Goal: Task Accomplishment & Management: Complete application form

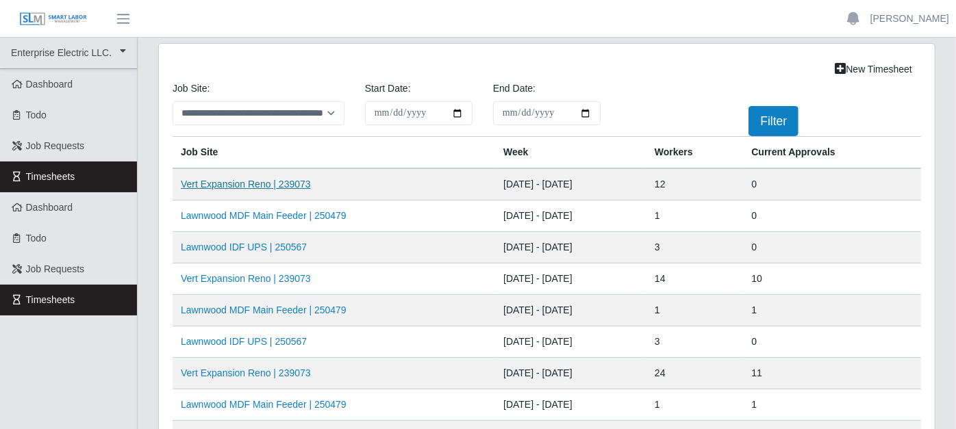
click at [279, 179] on link "Vert Expansion Reno | 239073" at bounding box center [246, 184] width 130 height 11
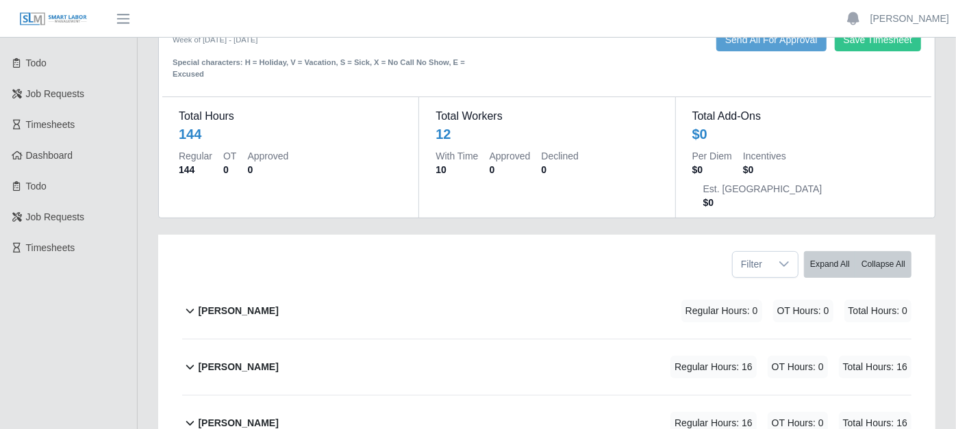
scroll to position [76, 0]
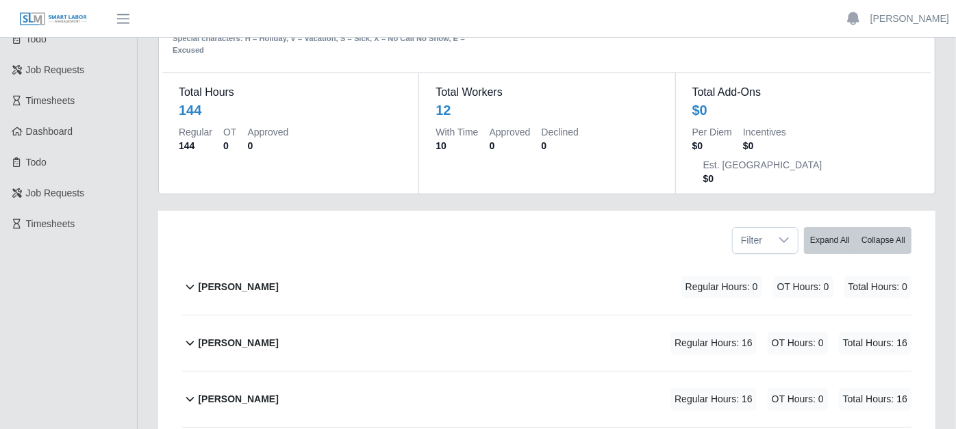
click at [194, 335] on icon at bounding box center [190, 343] width 16 height 16
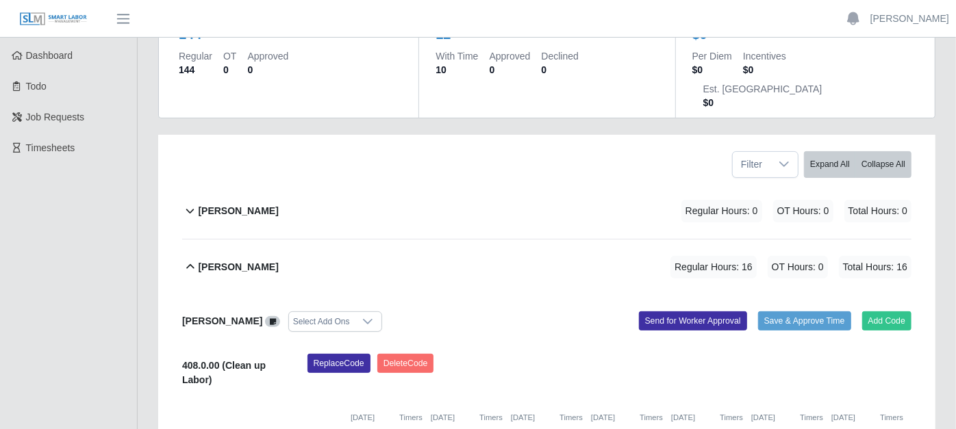
scroll to position [228, 0]
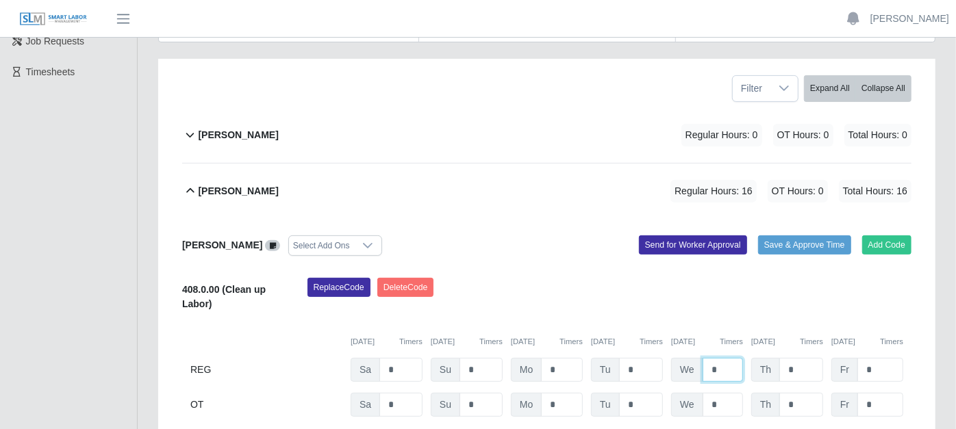
click at [724, 358] on input "*" at bounding box center [722, 370] width 40 height 24
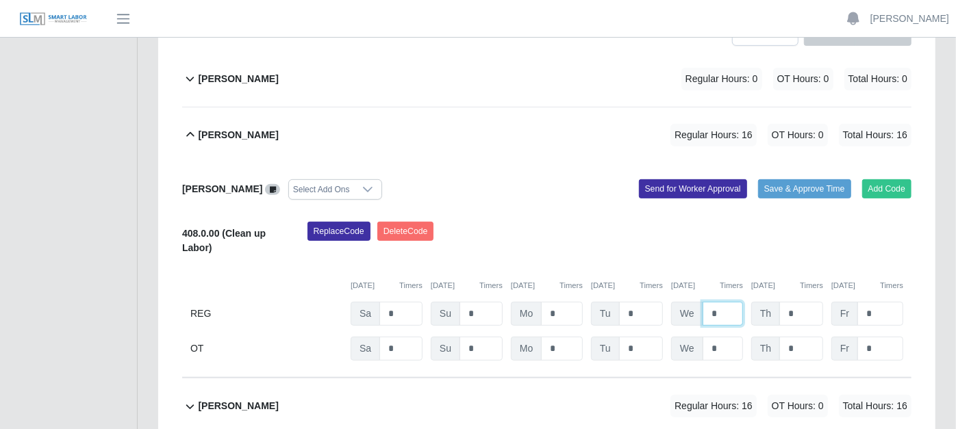
scroll to position [304, 0]
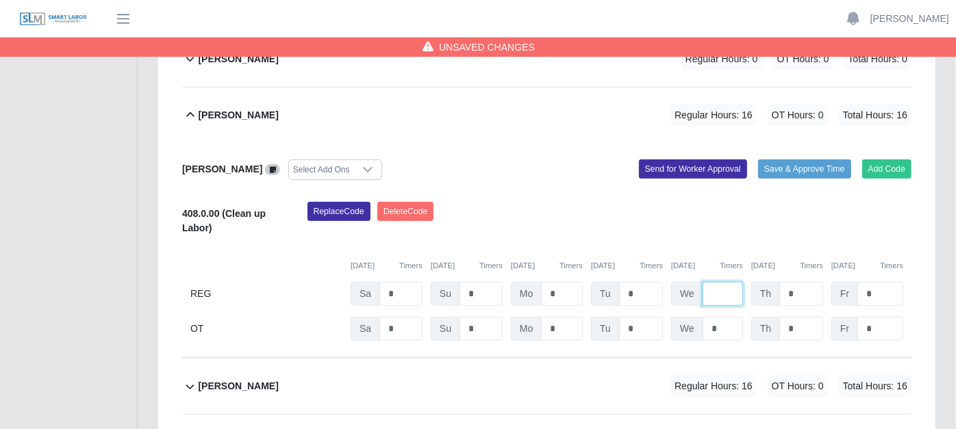
type input "*"
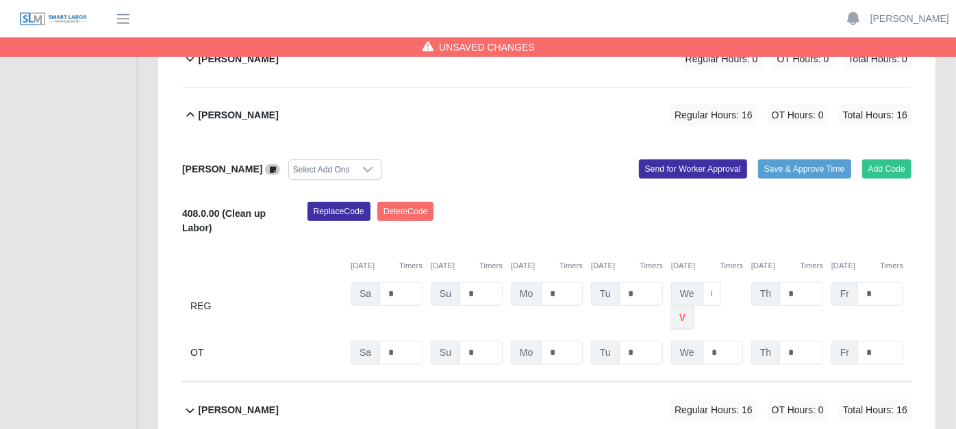
scroll to position [0, 0]
click at [563, 383] on div "[PERSON_NAME] Regular Hours: 16 OT Hours: 0 Total Hours: 16" at bounding box center [554, 410] width 713 height 55
click at [190, 403] on icon at bounding box center [190, 411] width 16 height 16
click at [194, 383] on button "[PERSON_NAME] Regular Hours: 16 OT Hours: 0 Total Hours: 16" at bounding box center [546, 410] width 729 height 55
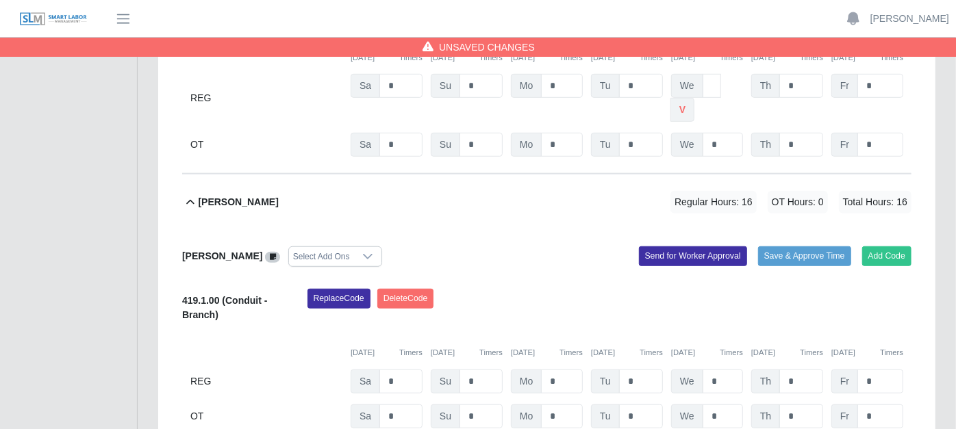
scroll to position [532, 0]
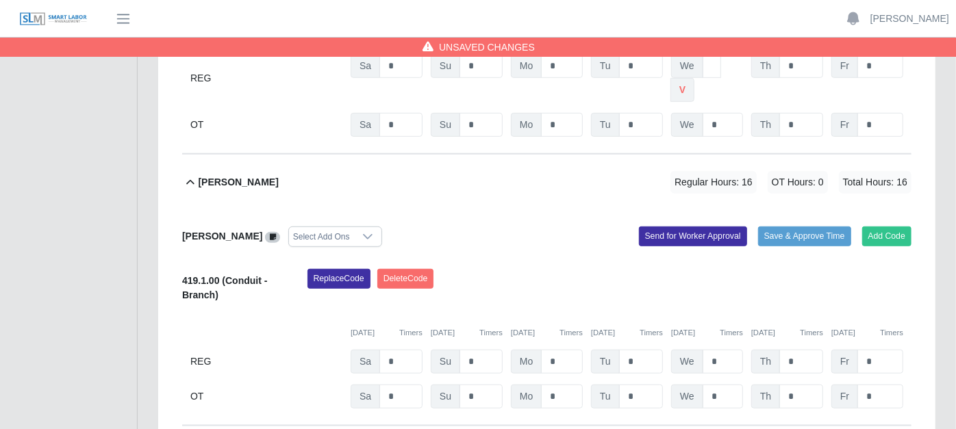
click at [743, 350] on div "REG Sa * Su * Mo * Tu * We * Th * Fr *" at bounding box center [546, 362] width 729 height 24
click at [732, 350] on input "*" at bounding box center [722, 362] width 40 height 24
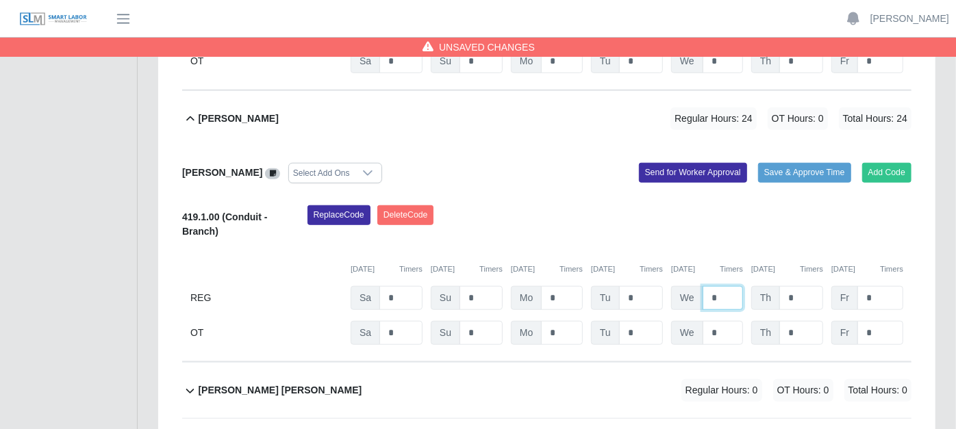
scroll to position [685, 0]
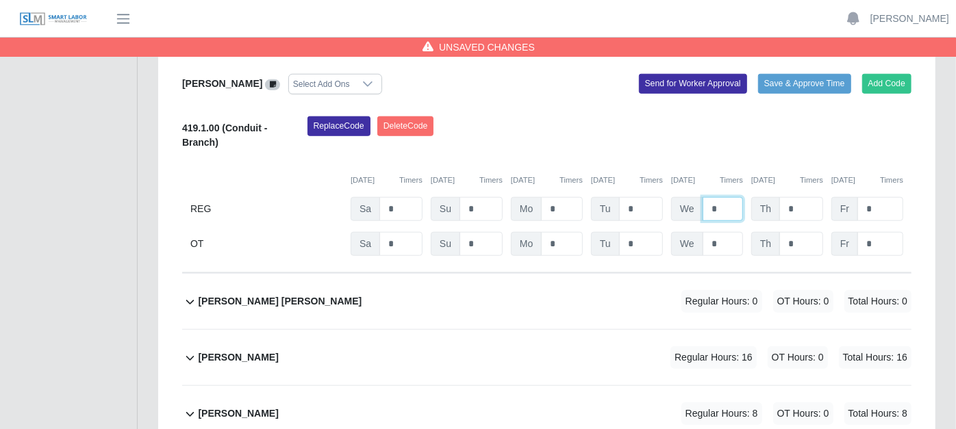
type input "*"
click at [192, 350] on icon at bounding box center [190, 358] width 16 height 16
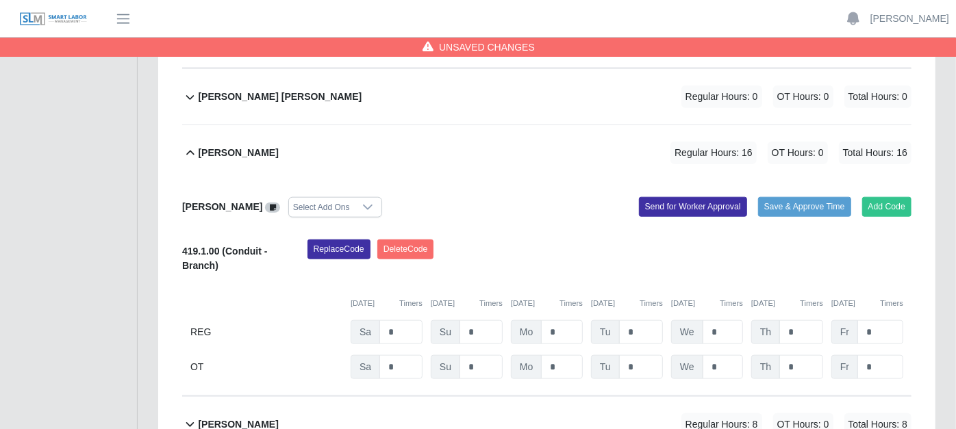
scroll to position [913, 0]
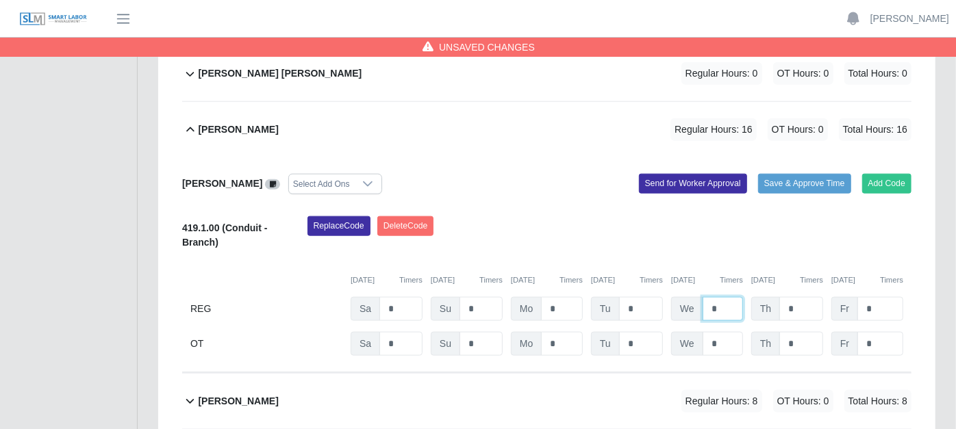
click at [733, 297] on input "*" at bounding box center [722, 309] width 40 height 24
type input "*"
click at [187, 393] on icon at bounding box center [190, 401] width 16 height 16
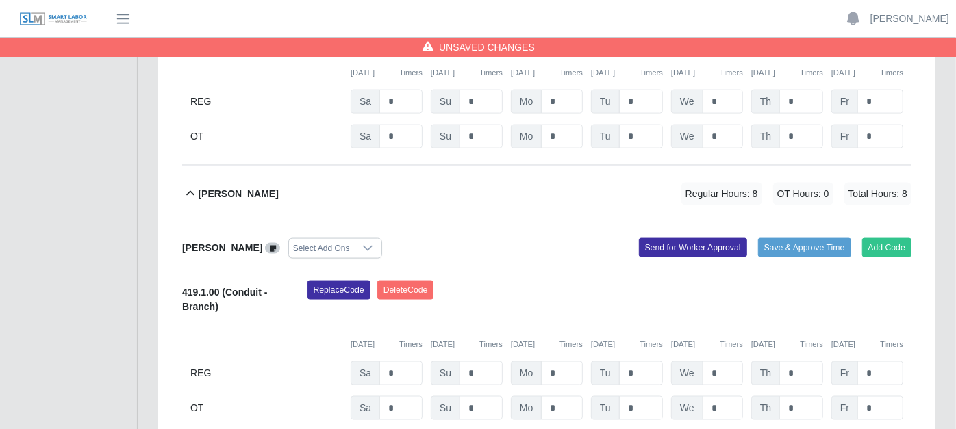
scroll to position [1141, 0]
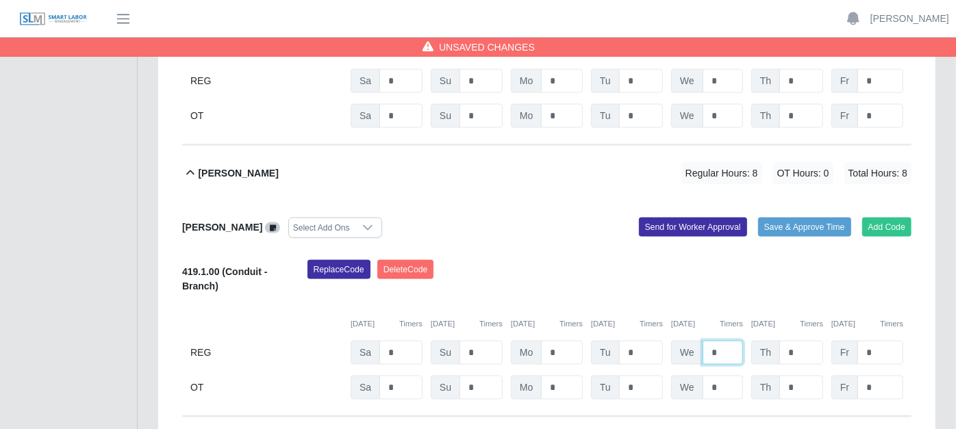
click at [722, 341] on input "*" at bounding box center [722, 353] width 40 height 24
type input "*"
click at [796, 341] on input "*" at bounding box center [801, 353] width 44 height 24
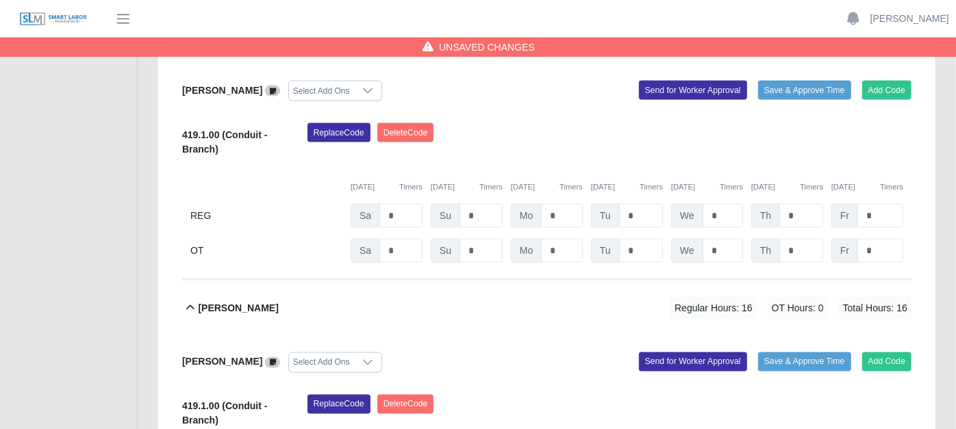
scroll to position [1369, 0]
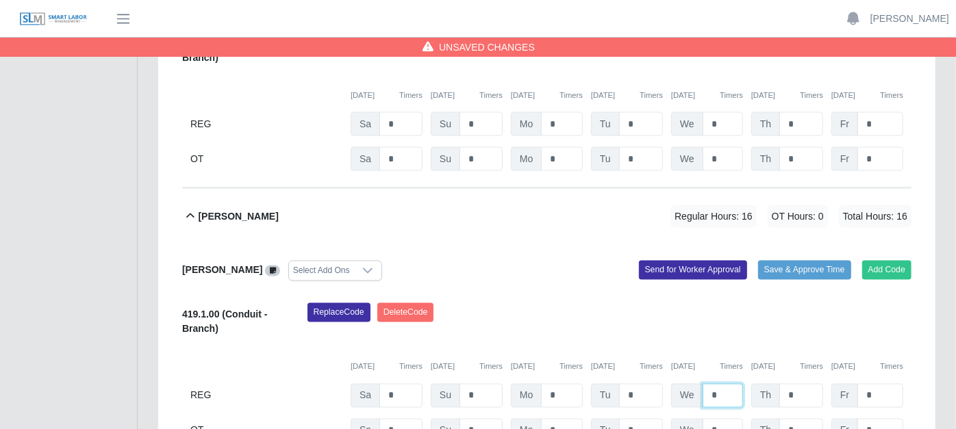
click at [729, 384] on input "*" at bounding box center [722, 396] width 40 height 24
type input "*"
click at [802, 384] on input "*" at bounding box center [801, 396] width 44 height 24
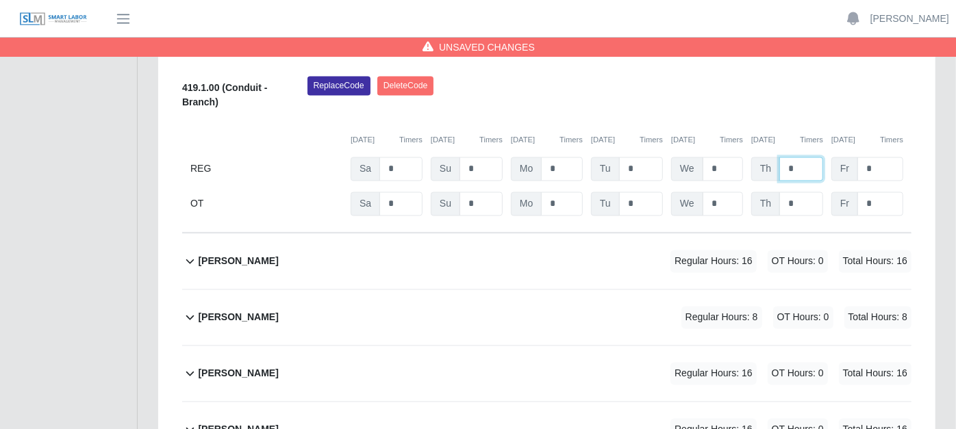
scroll to position [1597, 0]
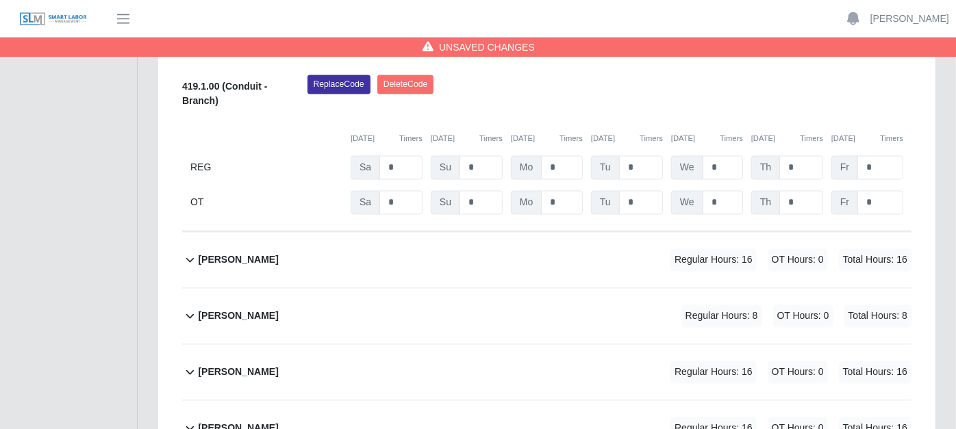
click at [190, 252] on icon at bounding box center [190, 260] width 16 height 16
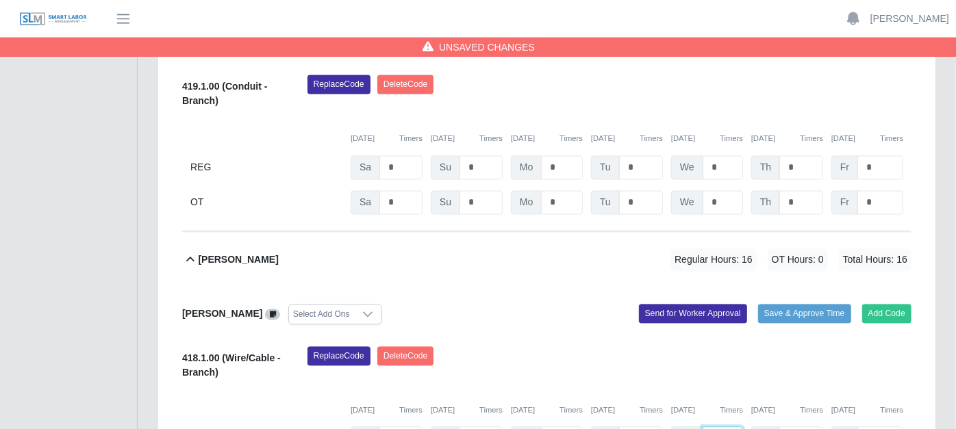
type input "*"
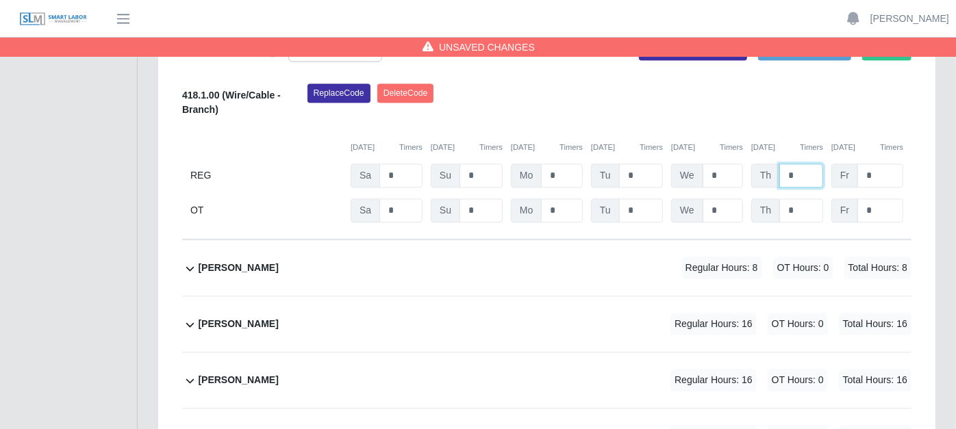
scroll to position [1901, 0]
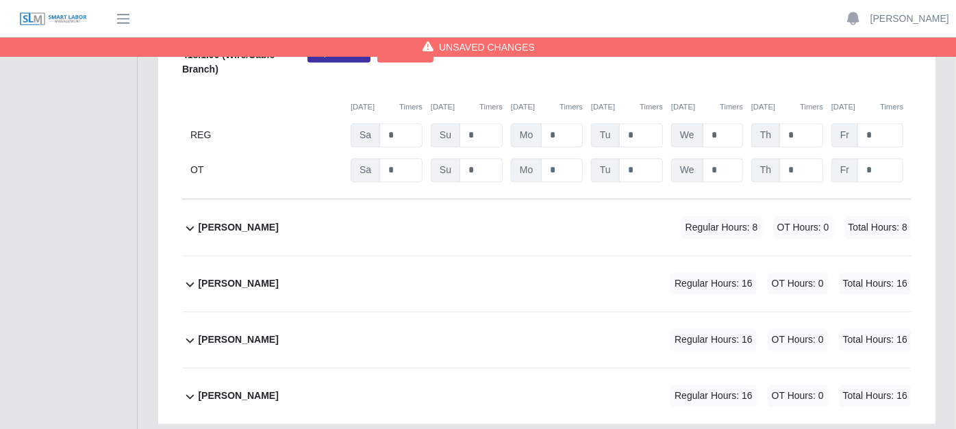
click at [188, 220] on icon at bounding box center [190, 228] width 16 height 16
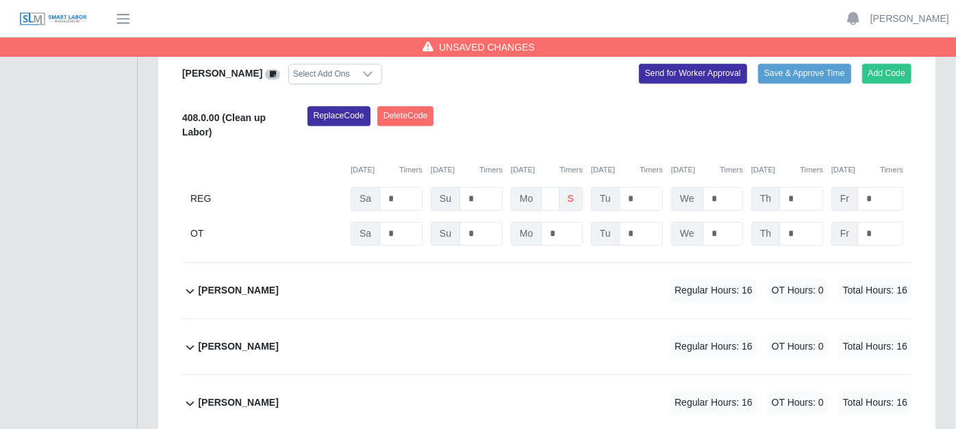
scroll to position [2116, 0]
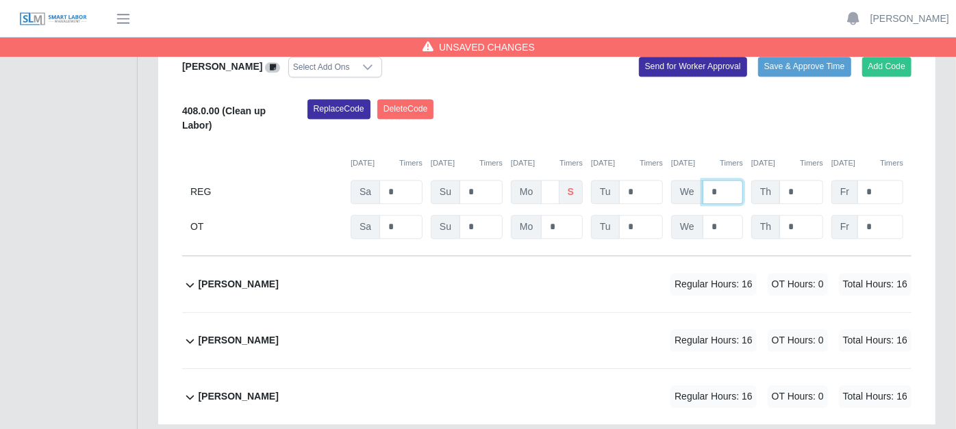
click at [716, 180] on input "*" at bounding box center [722, 192] width 40 height 24
type input "*"
click at [192, 277] on icon at bounding box center [190, 285] width 16 height 16
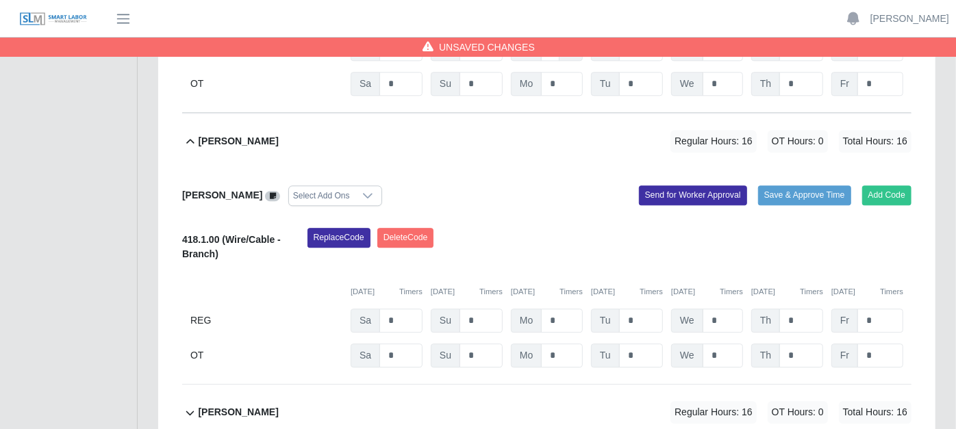
scroll to position [2331, 0]
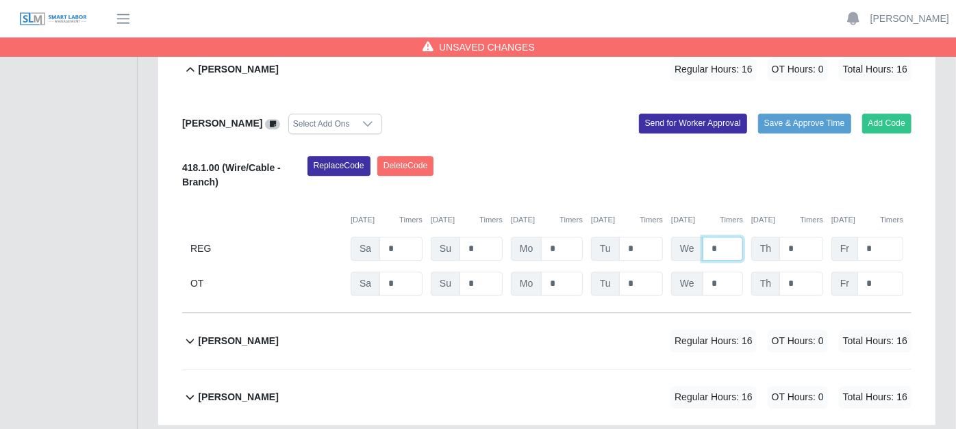
click at [728, 237] on input "*" at bounding box center [722, 249] width 40 height 24
type input "*"
click at [191, 333] on icon at bounding box center [190, 341] width 16 height 16
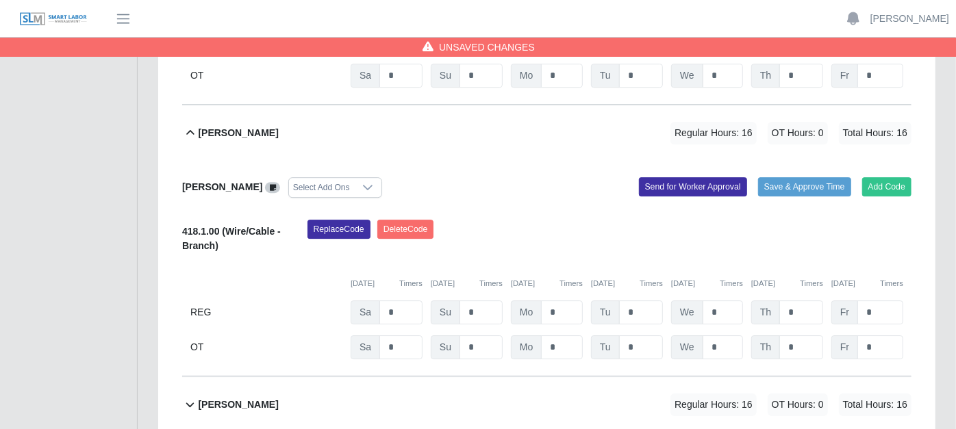
scroll to position [2546, 0]
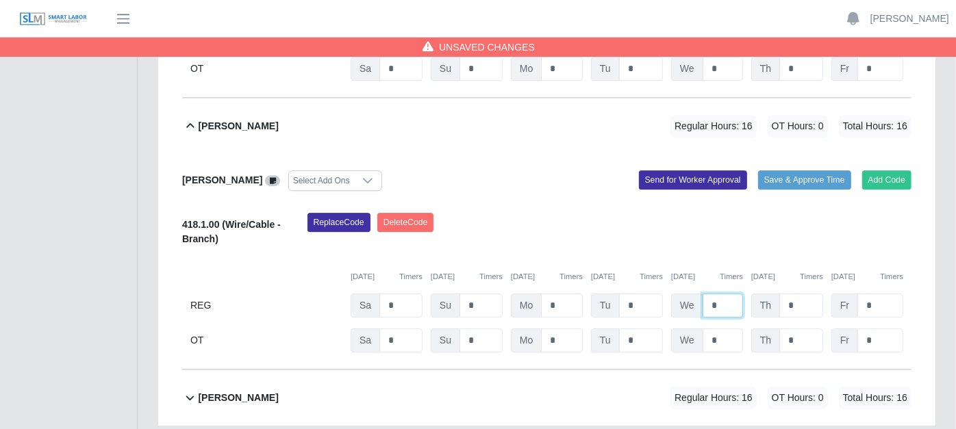
click at [729, 294] on input "*" at bounding box center [722, 306] width 40 height 24
type input "*"
click at [817, 294] on input "*" at bounding box center [801, 306] width 44 height 24
click at [193, 390] on icon at bounding box center [190, 398] width 16 height 16
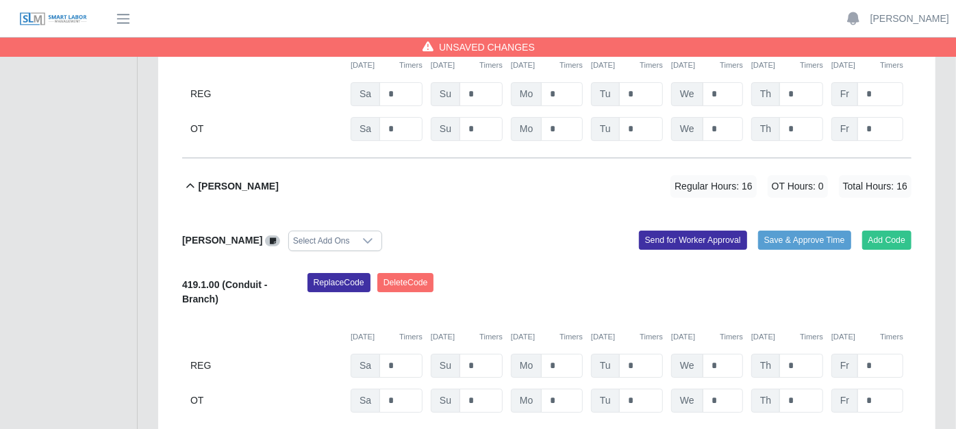
scroll to position [2761, 0]
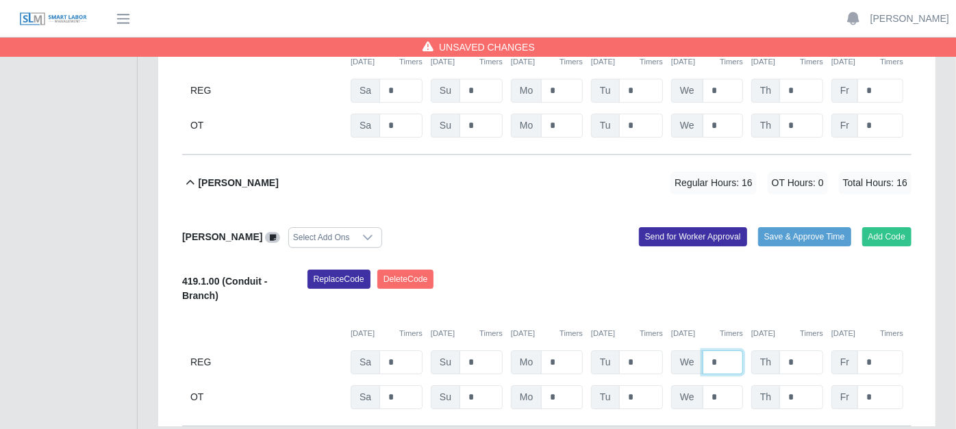
click at [724, 351] on input "*" at bounding box center [722, 363] width 40 height 24
type input "*"
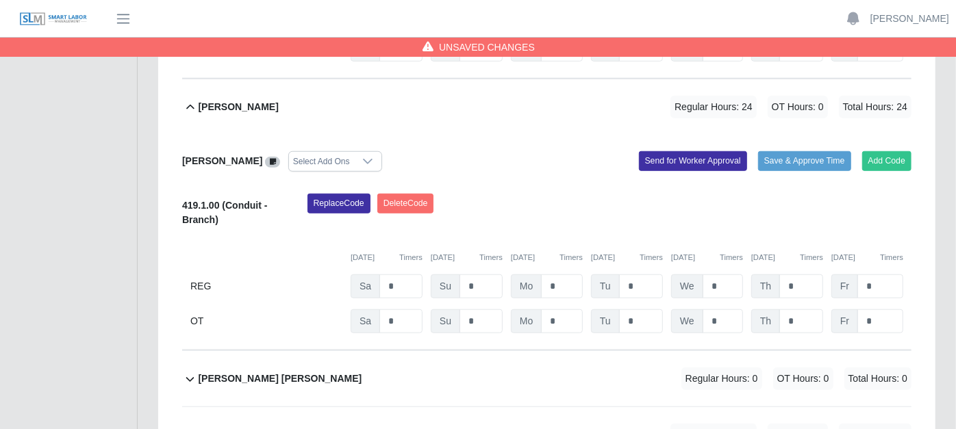
scroll to position [588, 0]
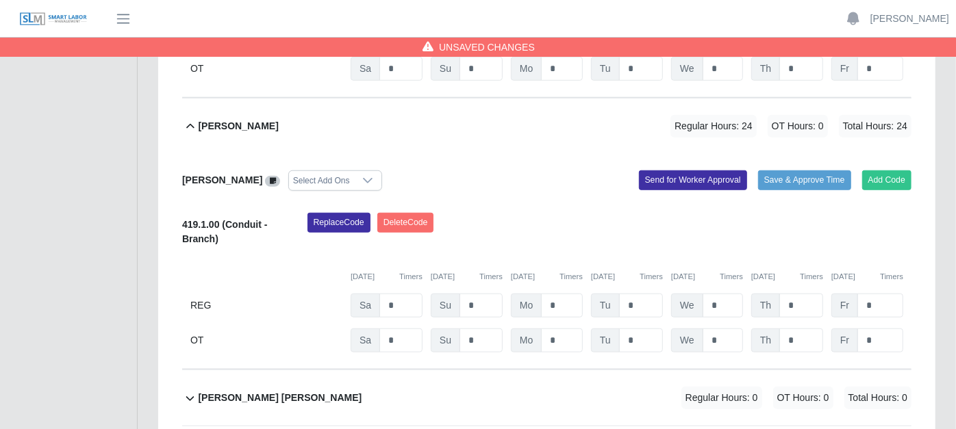
click at [188, 390] on icon at bounding box center [190, 398] width 16 height 16
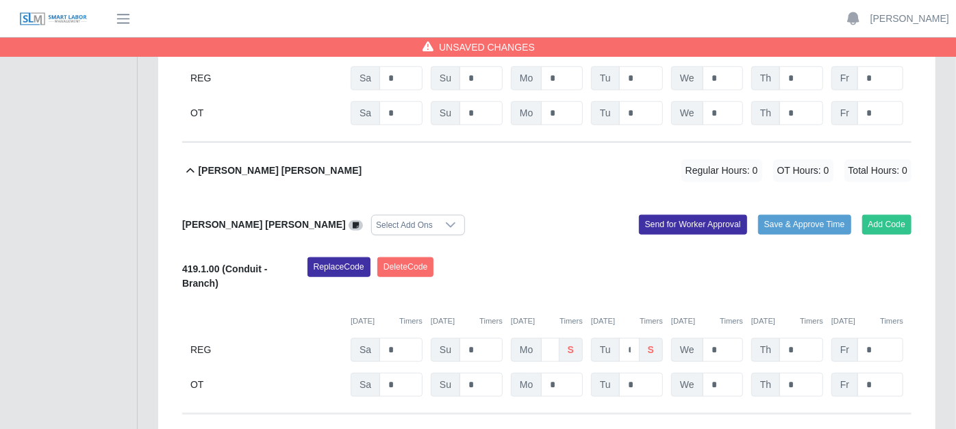
scroll to position [816, 0]
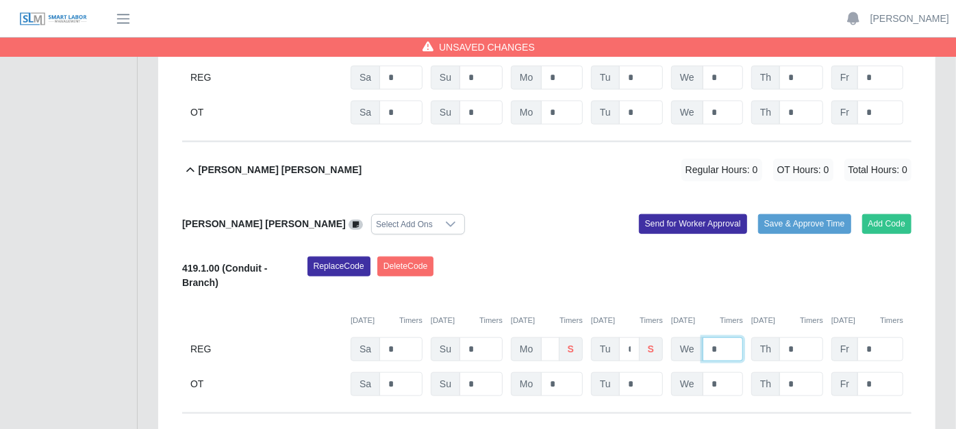
click at [724, 338] on input "*" at bounding box center [722, 350] width 40 height 24
type input "*"
click at [802, 338] on input "*" at bounding box center [801, 350] width 44 height 24
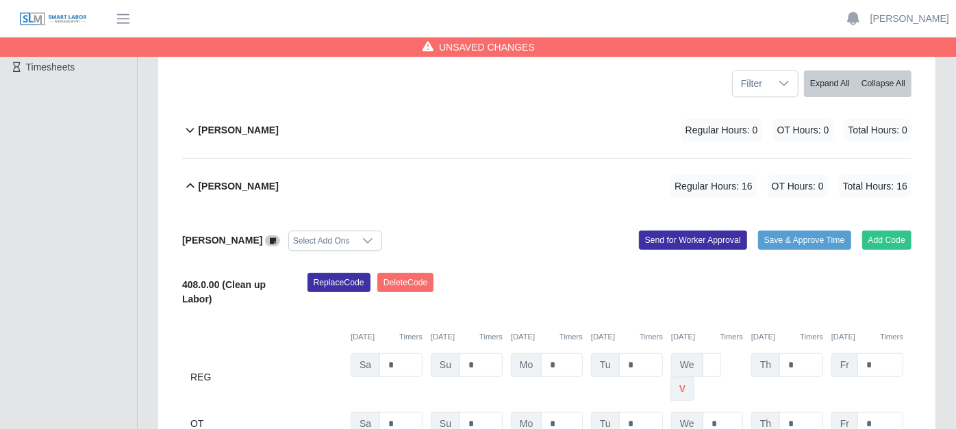
scroll to position [228, 0]
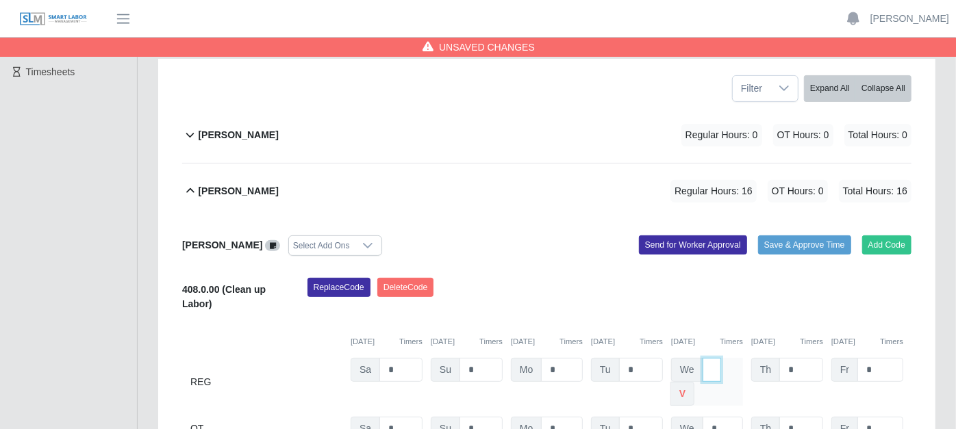
click at [714, 358] on input "*" at bounding box center [711, 370] width 18 height 24
type input "*"
click at [802, 358] on input "*" at bounding box center [801, 370] width 44 height 24
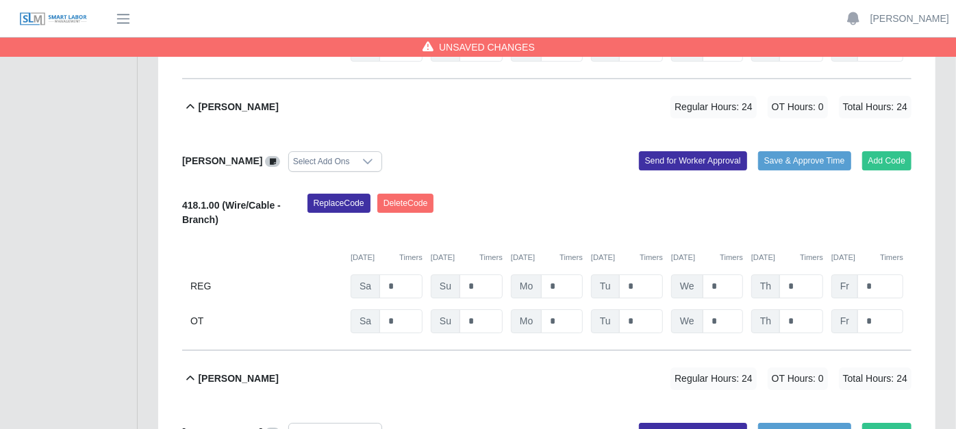
scroll to position [3009, 0]
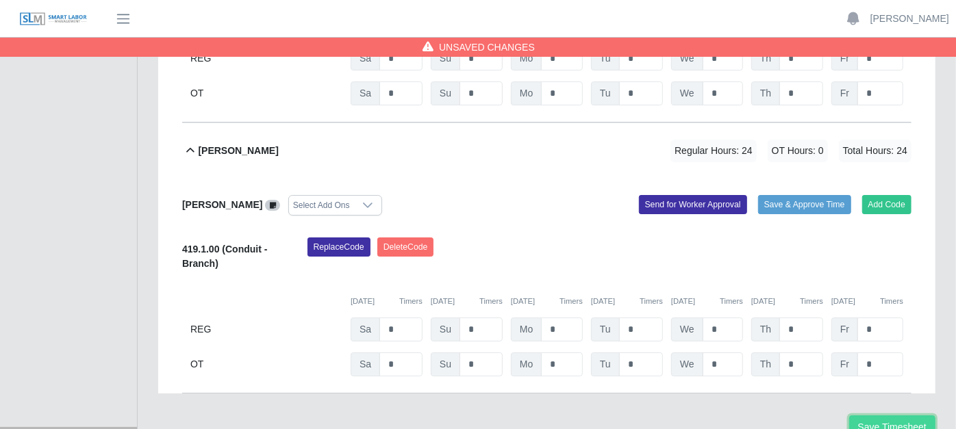
click at [878, 416] on button "Save Timesheet" at bounding box center [892, 428] width 86 height 24
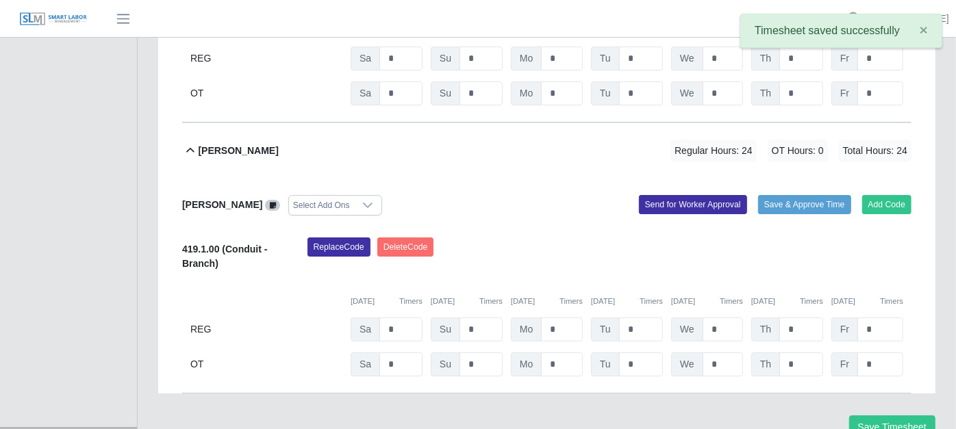
click at [186, 142] on icon at bounding box center [190, 150] width 16 height 16
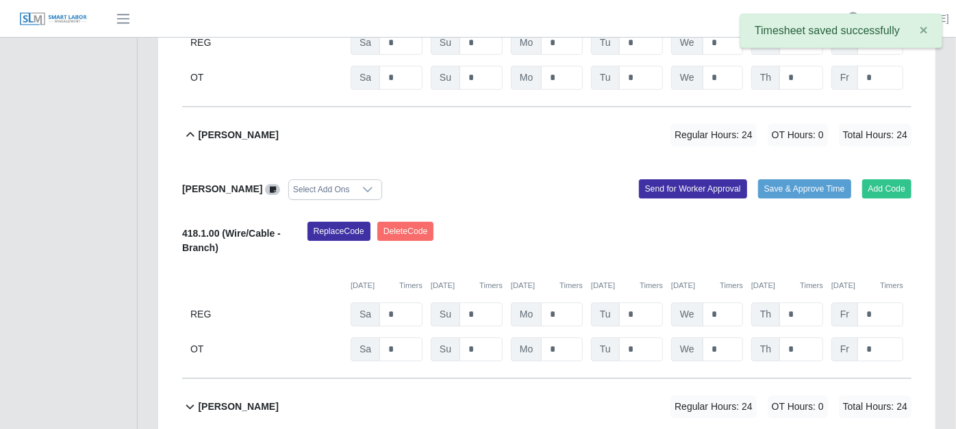
scroll to position [2642, 0]
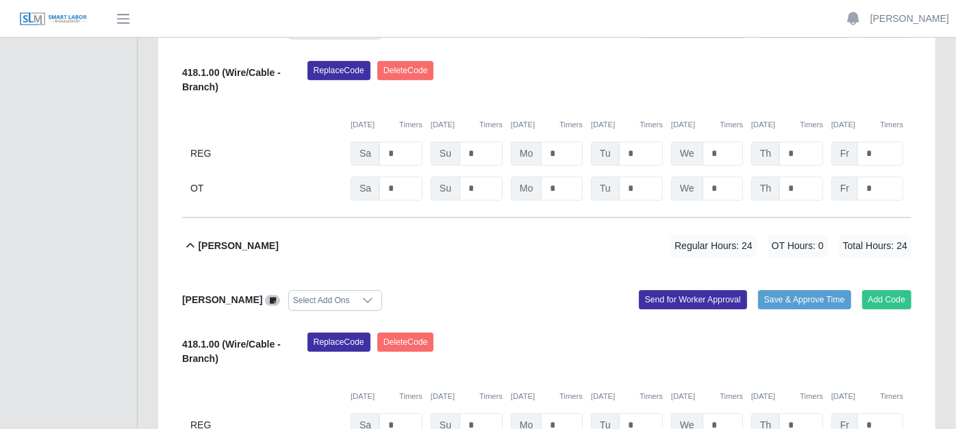
click at [192, 238] on icon at bounding box center [190, 246] width 16 height 16
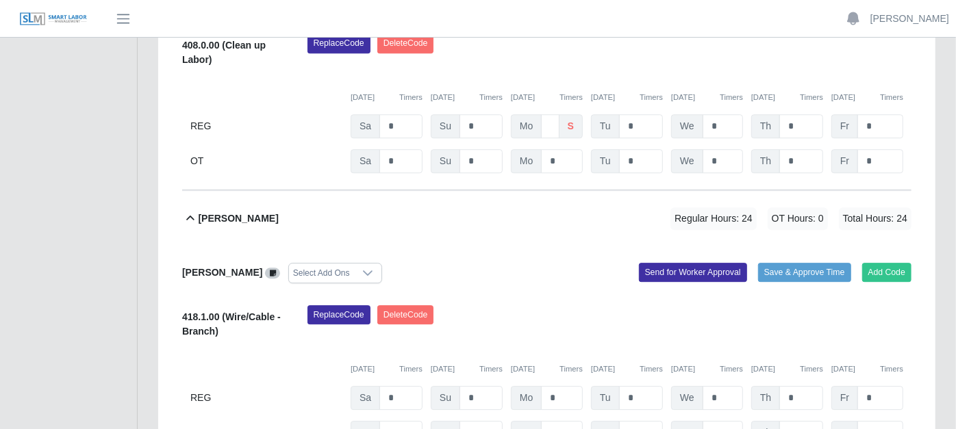
scroll to position [2351, 0]
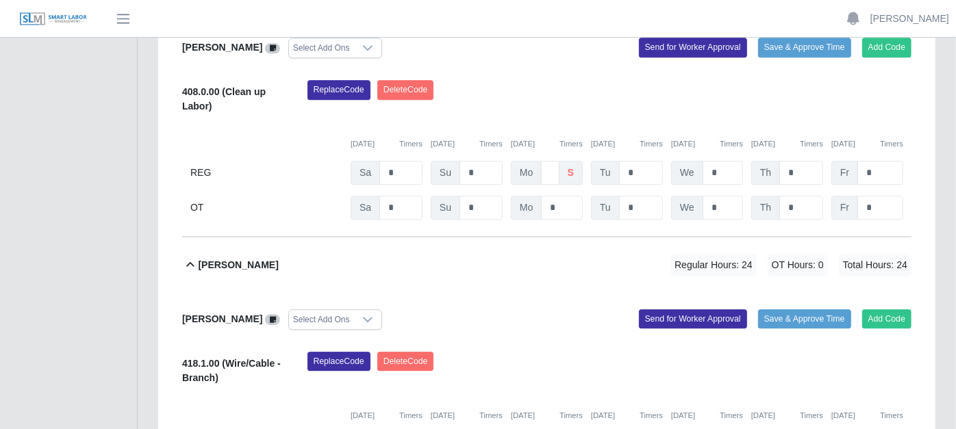
click at [192, 257] on icon at bounding box center [190, 265] width 16 height 16
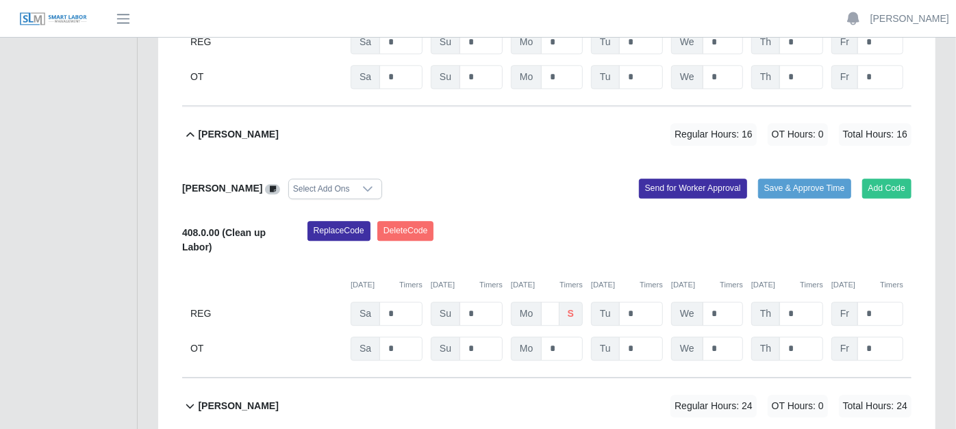
scroll to position [2122, 0]
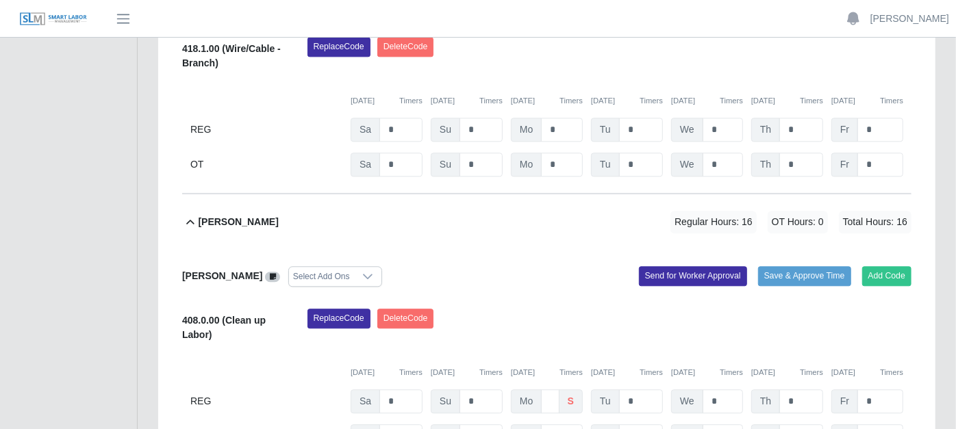
click at [188, 219] on icon at bounding box center [190, 221] width 8 height 5
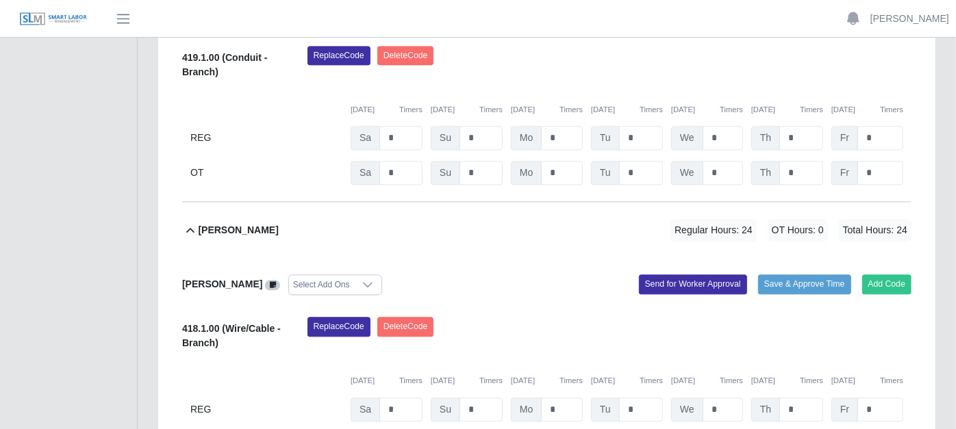
scroll to position [1818, 0]
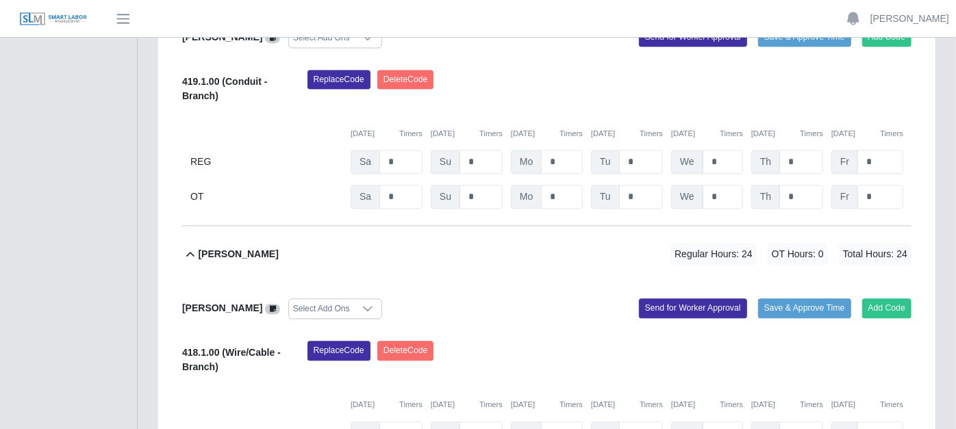
click at [190, 251] on icon at bounding box center [190, 253] width 8 height 5
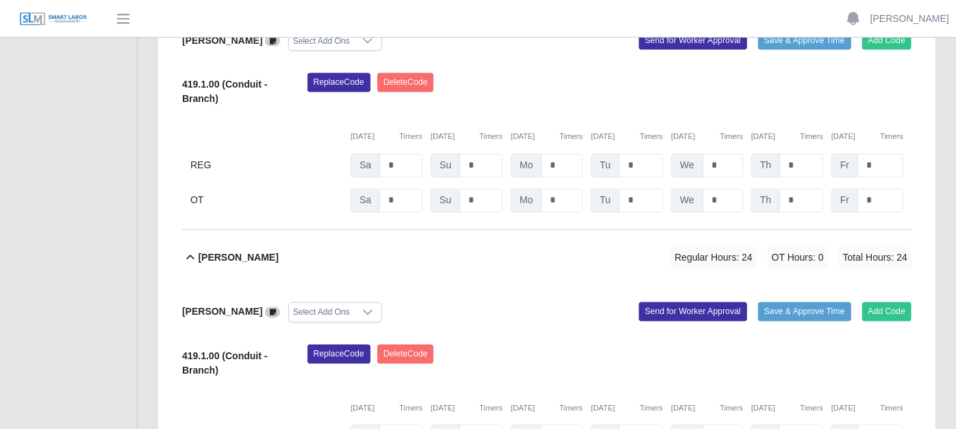
scroll to position [1514, 0]
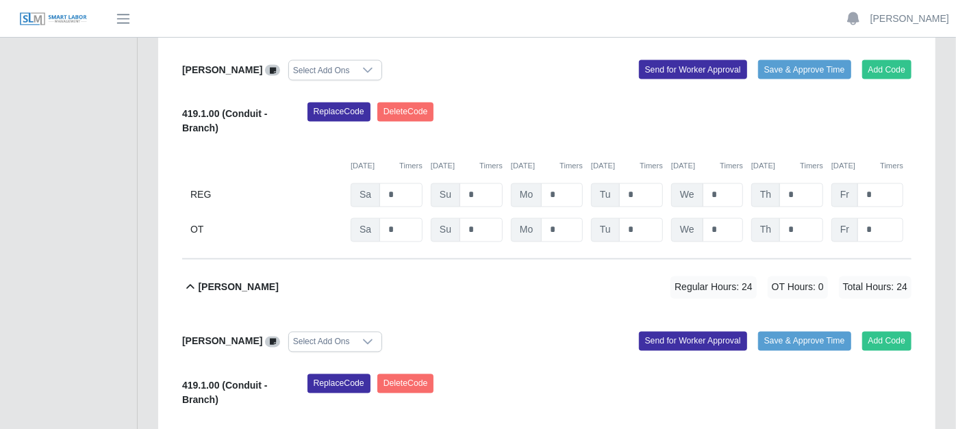
click at [193, 279] on icon at bounding box center [190, 287] width 16 height 16
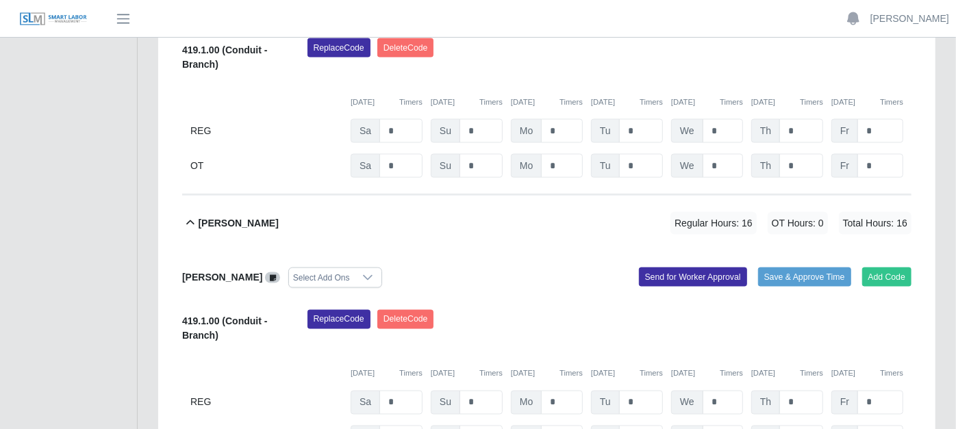
scroll to position [1286, 0]
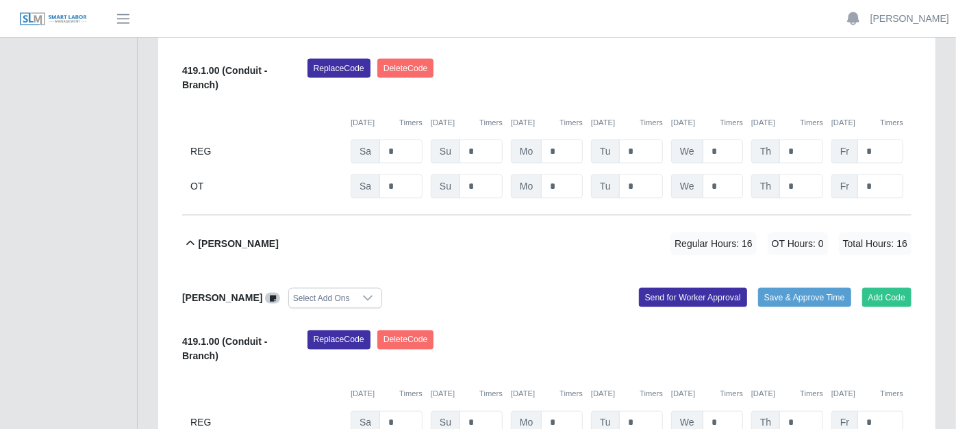
click at [187, 236] on icon at bounding box center [190, 244] width 16 height 16
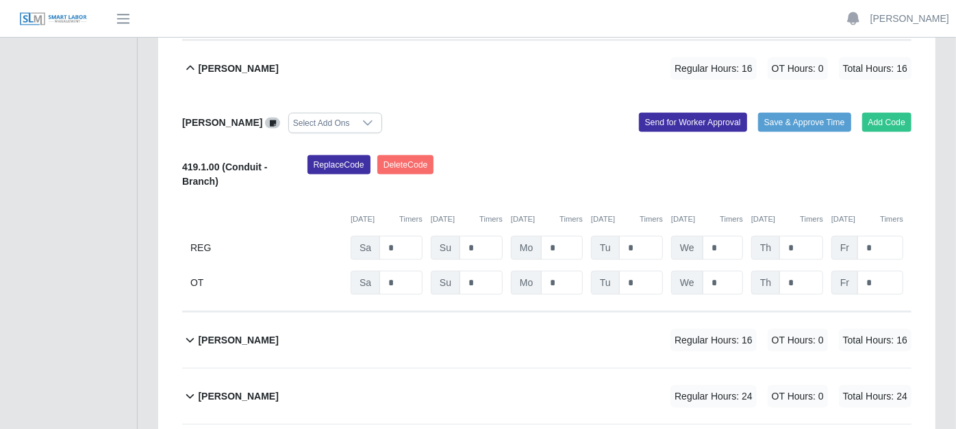
scroll to position [1058, 0]
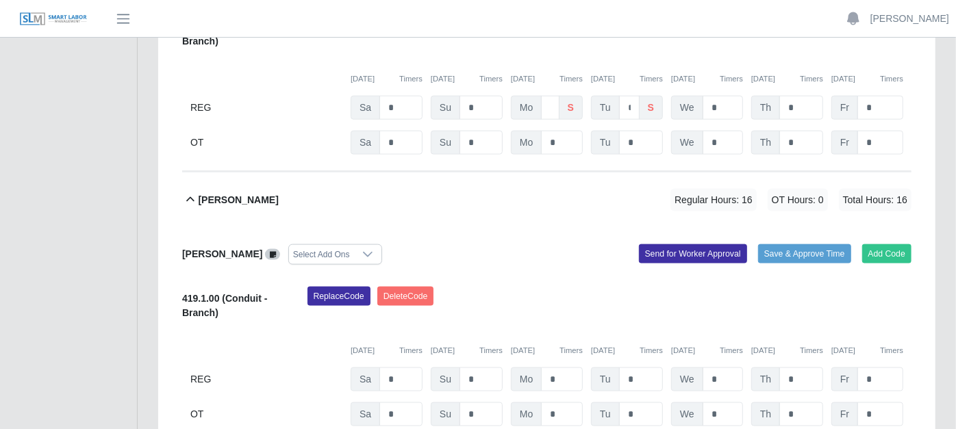
click at [191, 192] on icon at bounding box center [190, 200] width 16 height 16
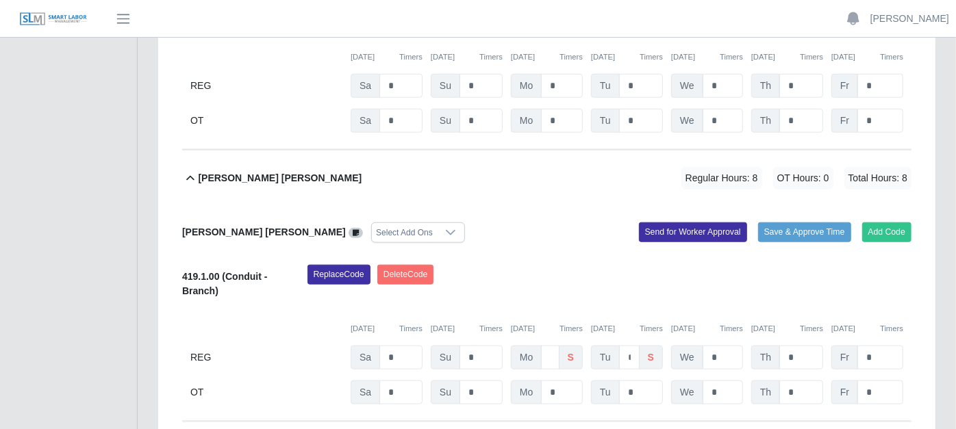
scroll to position [753, 0]
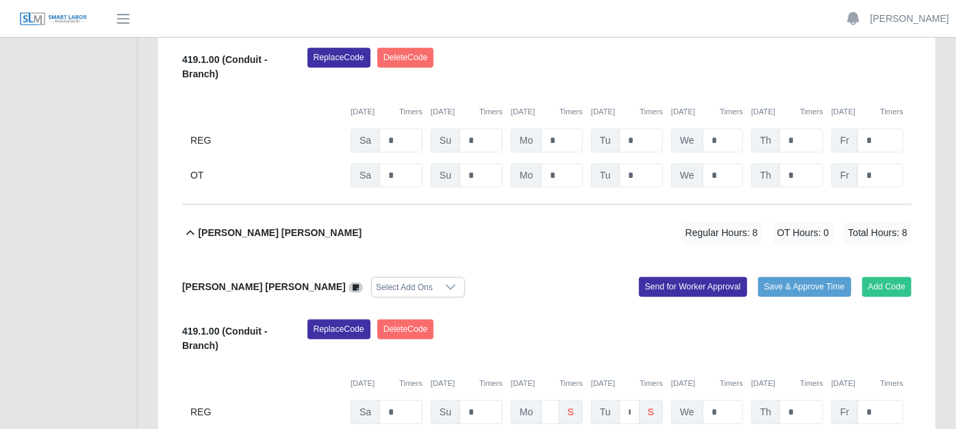
click at [191, 230] on icon at bounding box center [190, 232] width 8 height 5
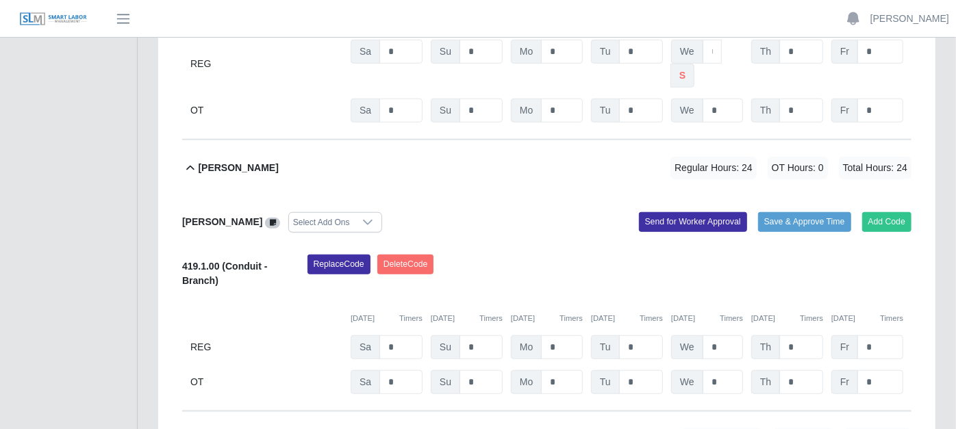
scroll to position [525, 0]
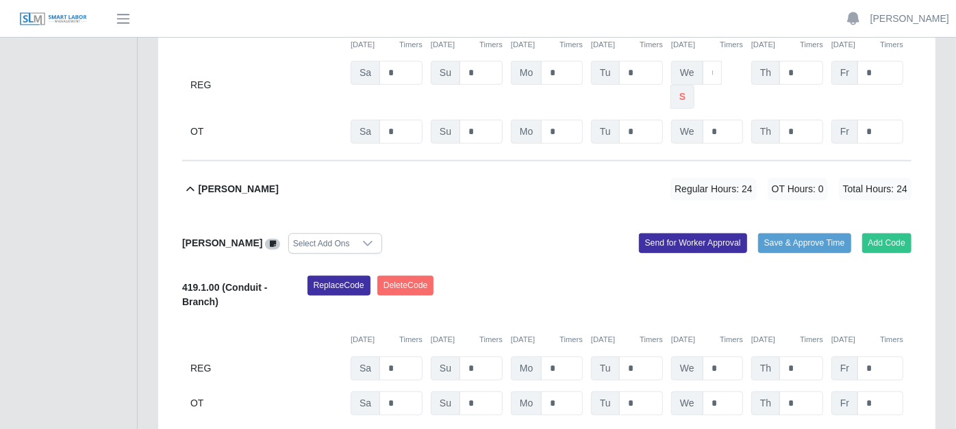
click at [192, 181] on icon at bounding box center [190, 189] width 16 height 16
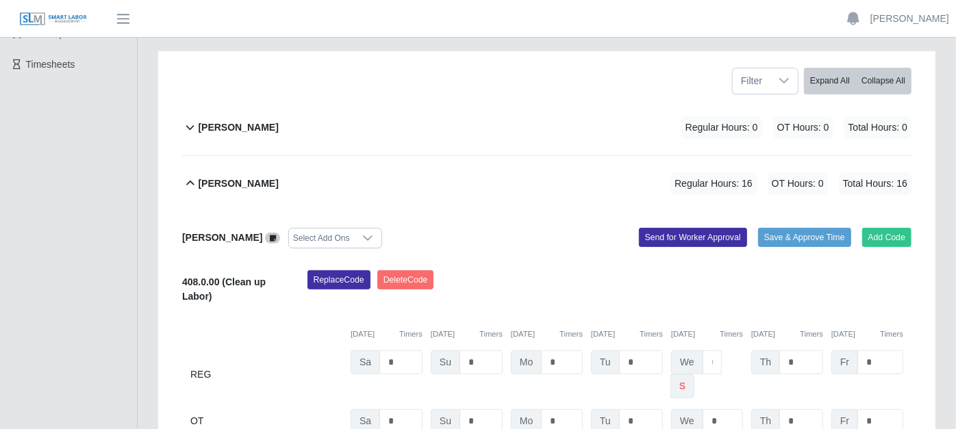
scroll to position [220, 0]
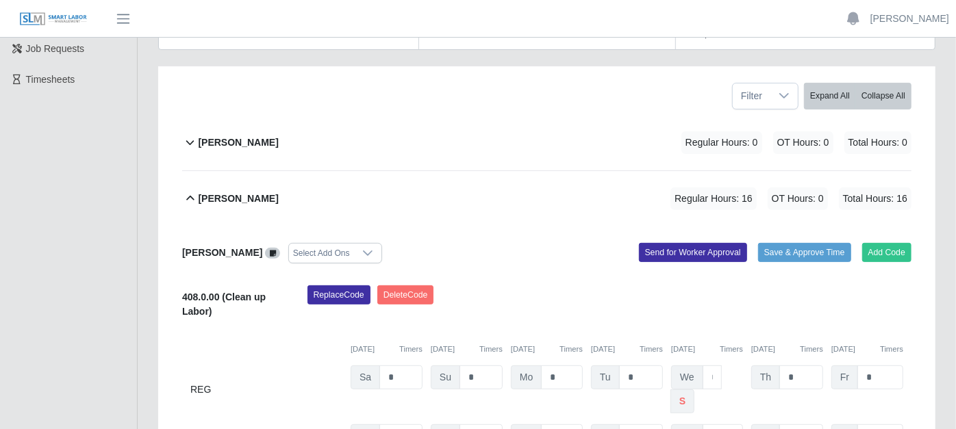
click at [193, 196] on icon at bounding box center [190, 198] width 8 height 5
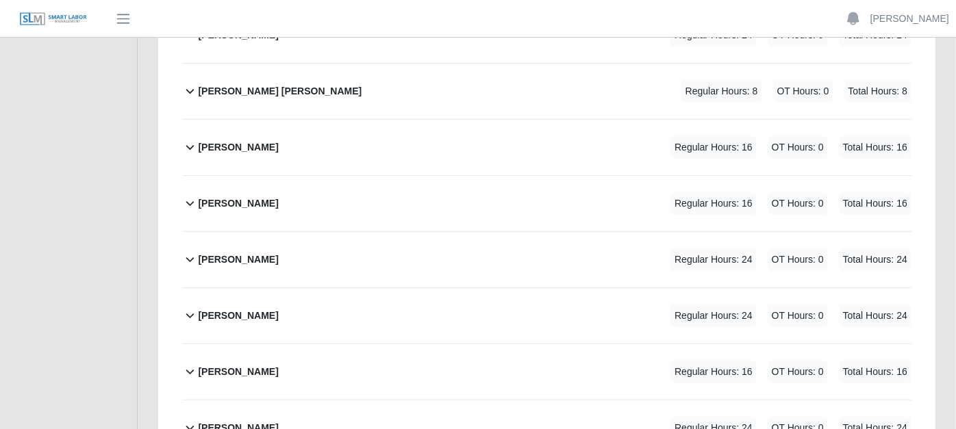
scroll to position [416, 0]
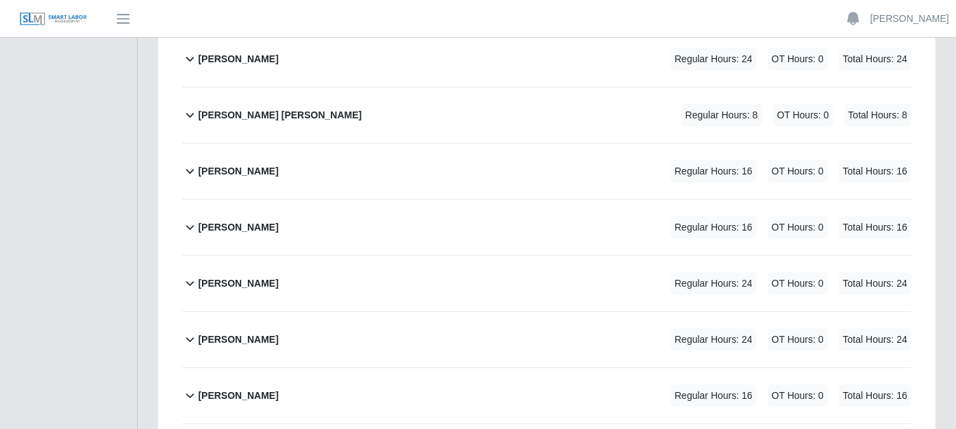
click at [190, 163] on icon at bounding box center [190, 171] width 16 height 16
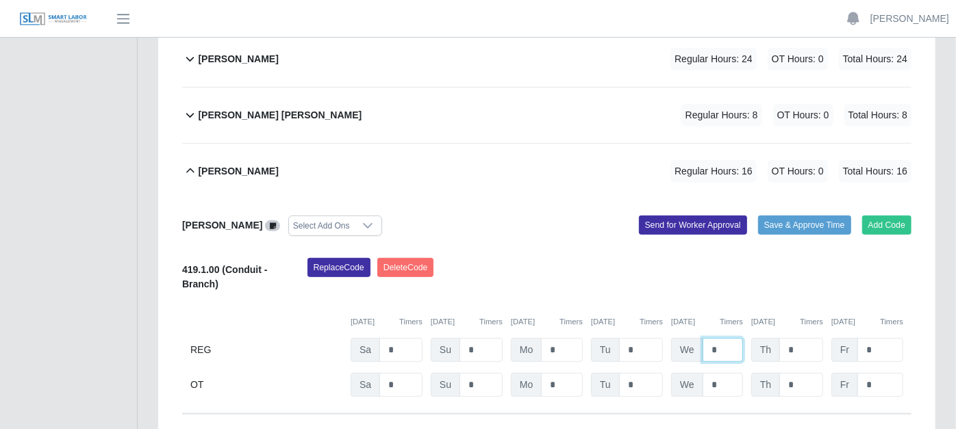
click at [731, 338] on input "*" at bounding box center [722, 350] width 40 height 24
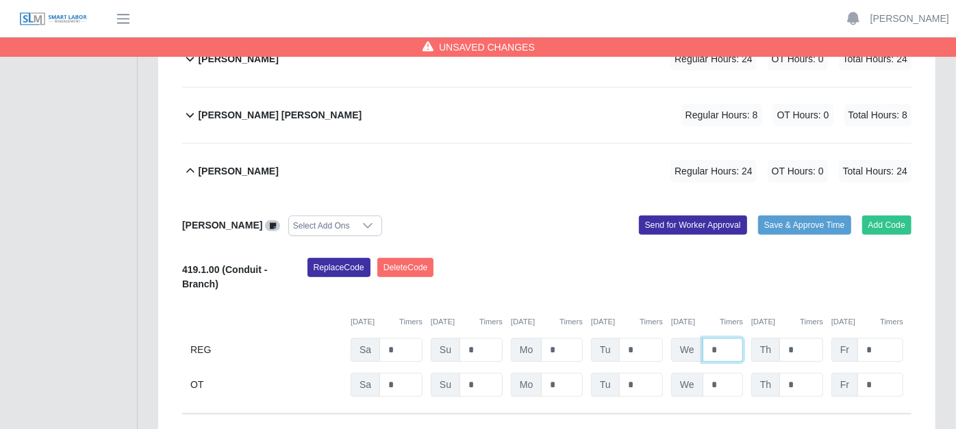
type input "*"
click at [815, 338] on input "*" at bounding box center [801, 350] width 44 height 24
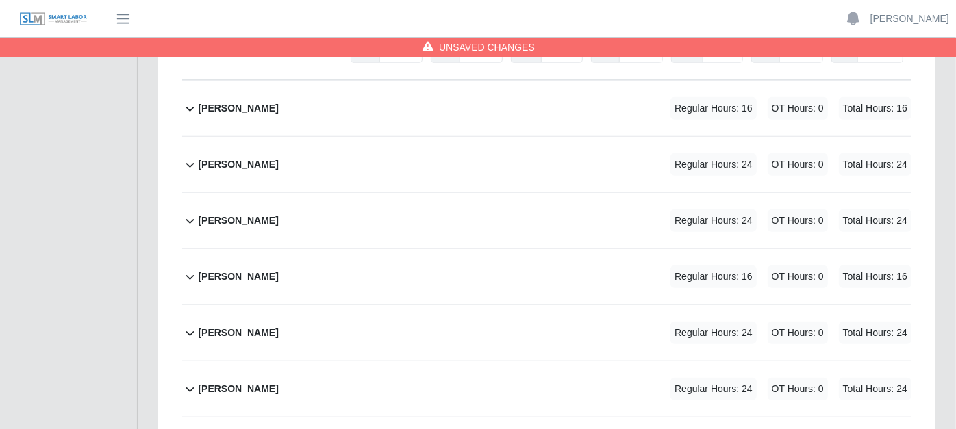
scroll to position [859, 0]
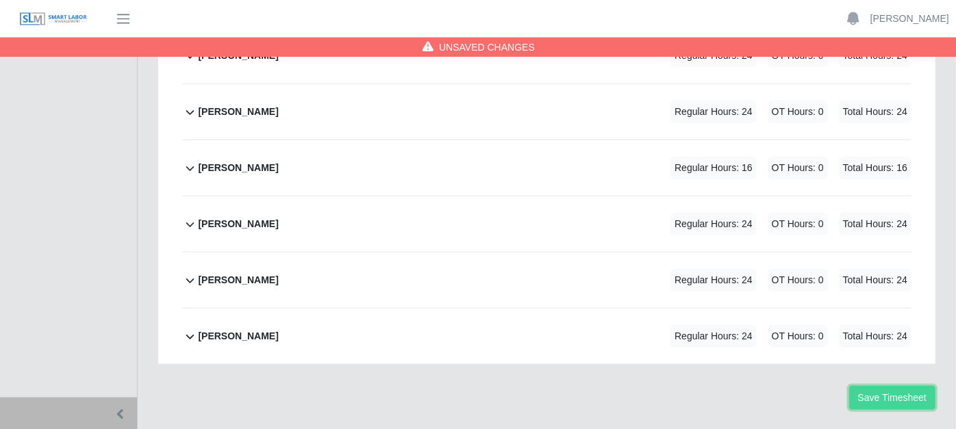
click at [911, 386] on button "Save Timesheet" at bounding box center [892, 398] width 86 height 24
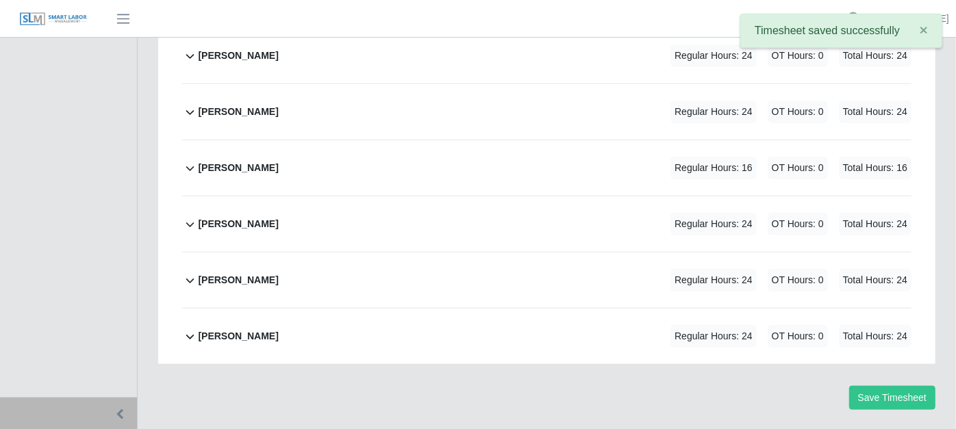
click at [634, 84] on div "[PERSON_NAME] Regular Hours: 24 OT Hours: 0 Total Hours: 24" at bounding box center [554, 111] width 713 height 55
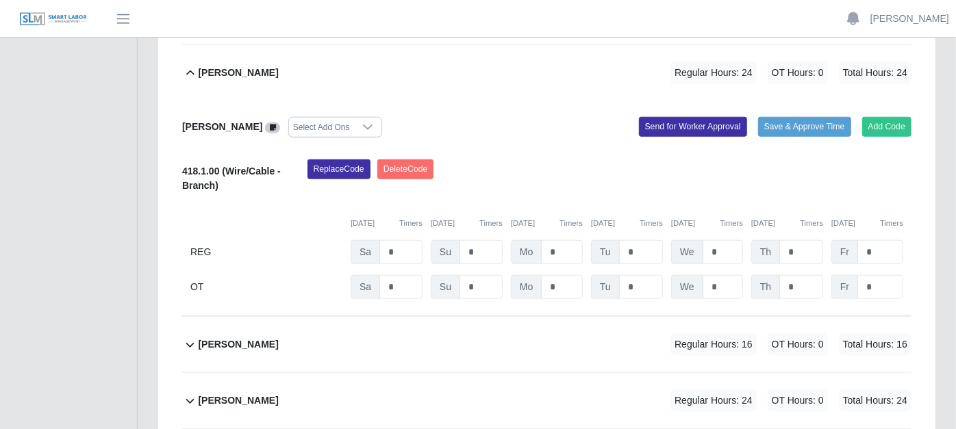
scroll to position [694, 0]
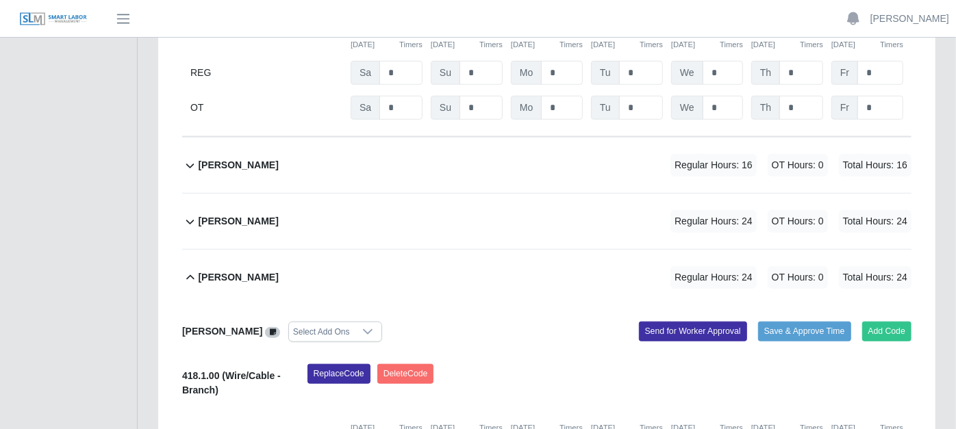
click at [191, 270] on icon at bounding box center [190, 278] width 16 height 16
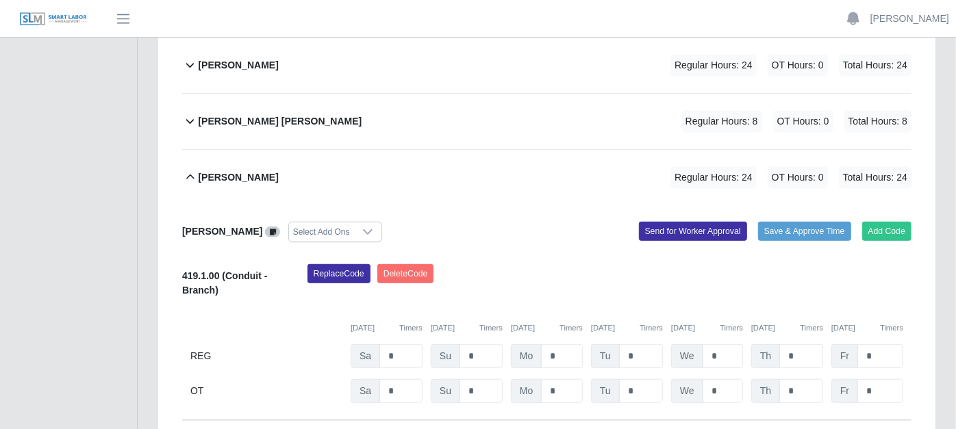
scroll to position [389, 0]
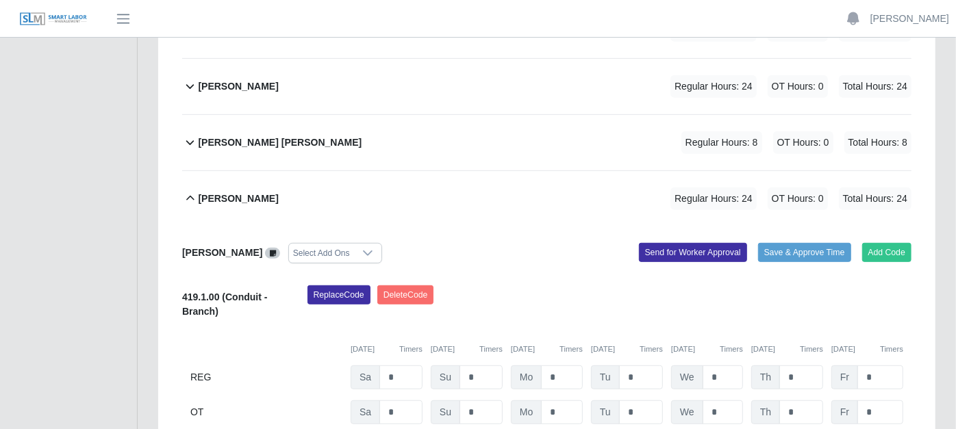
click at [186, 190] on icon at bounding box center [190, 198] width 16 height 16
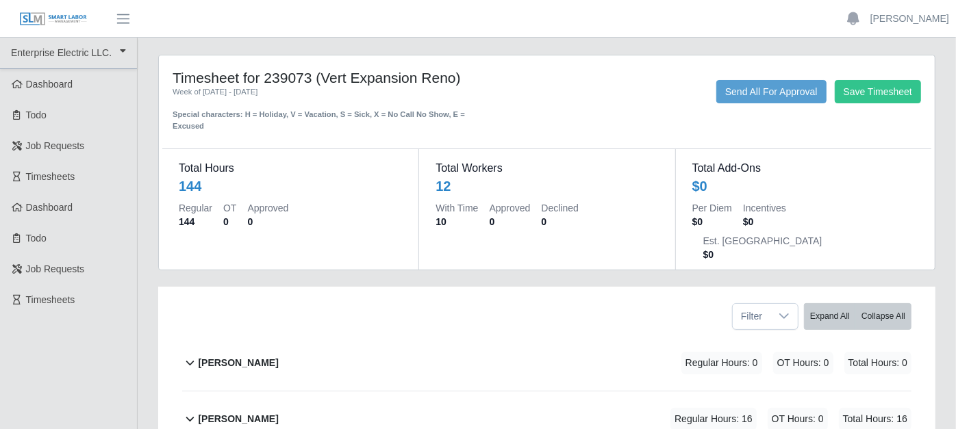
scroll to position [0, 0]
